Goal: Task Accomplishment & Management: Use online tool/utility

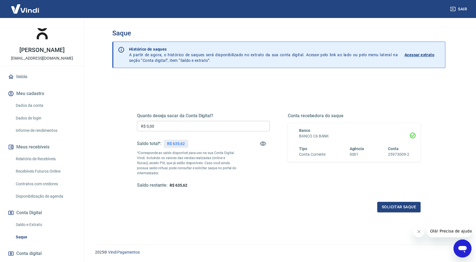
click at [249, 131] on div "Quanto deseja sacar da Conta Digital? R$ 0,00 ​ Saldo total*: R$ 635,62 *Corres…" at bounding box center [203, 150] width 133 height 75
click at [247, 129] on input "R$ 0,00" at bounding box center [203, 126] width 133 height 10
